Goal: Navigation & Orientation: Go to known website

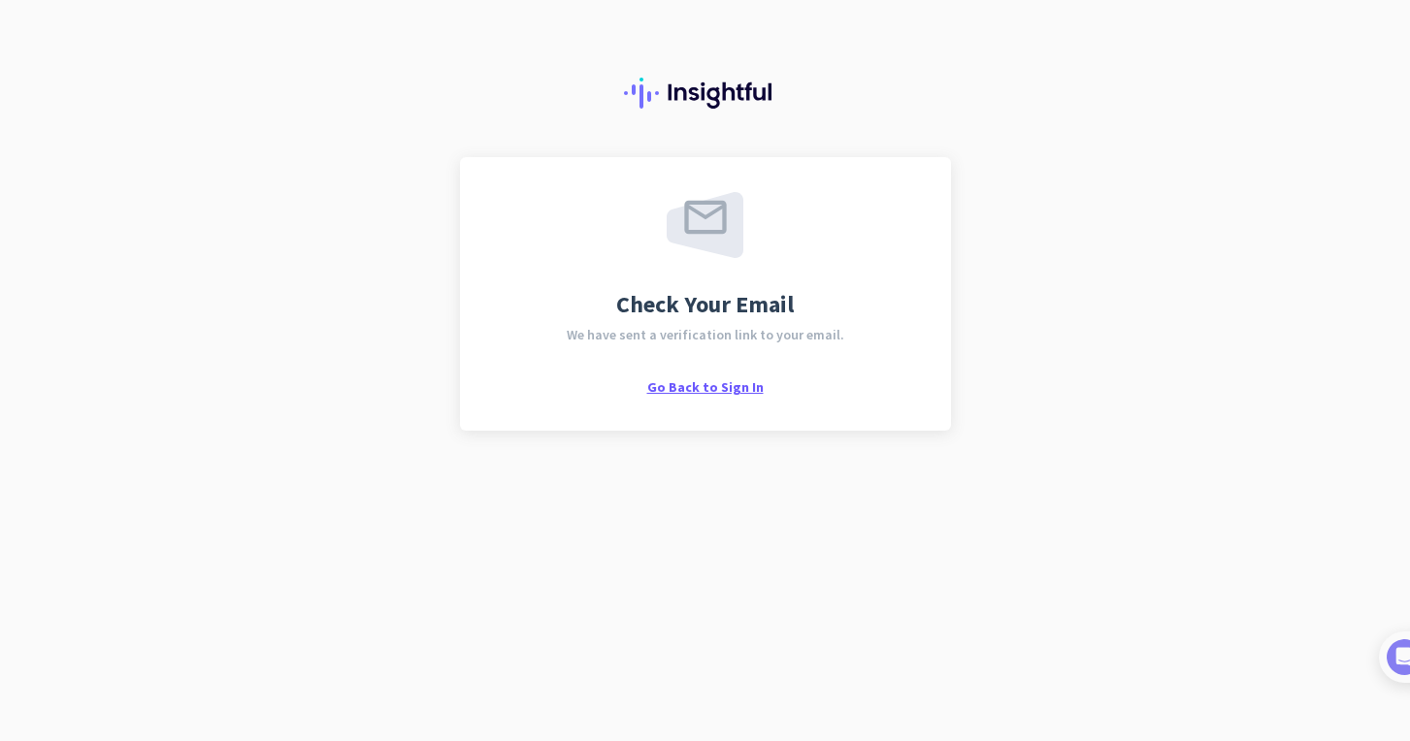
click at [706, 385] on span "Go Back to Sign In" at bounding box center [705, 386] width 116 height 17
click at [706, 390] on span "Go Back to Sign In" at bounding box center [705, 386] width 116 height 17
